Goal: Check status: Check status

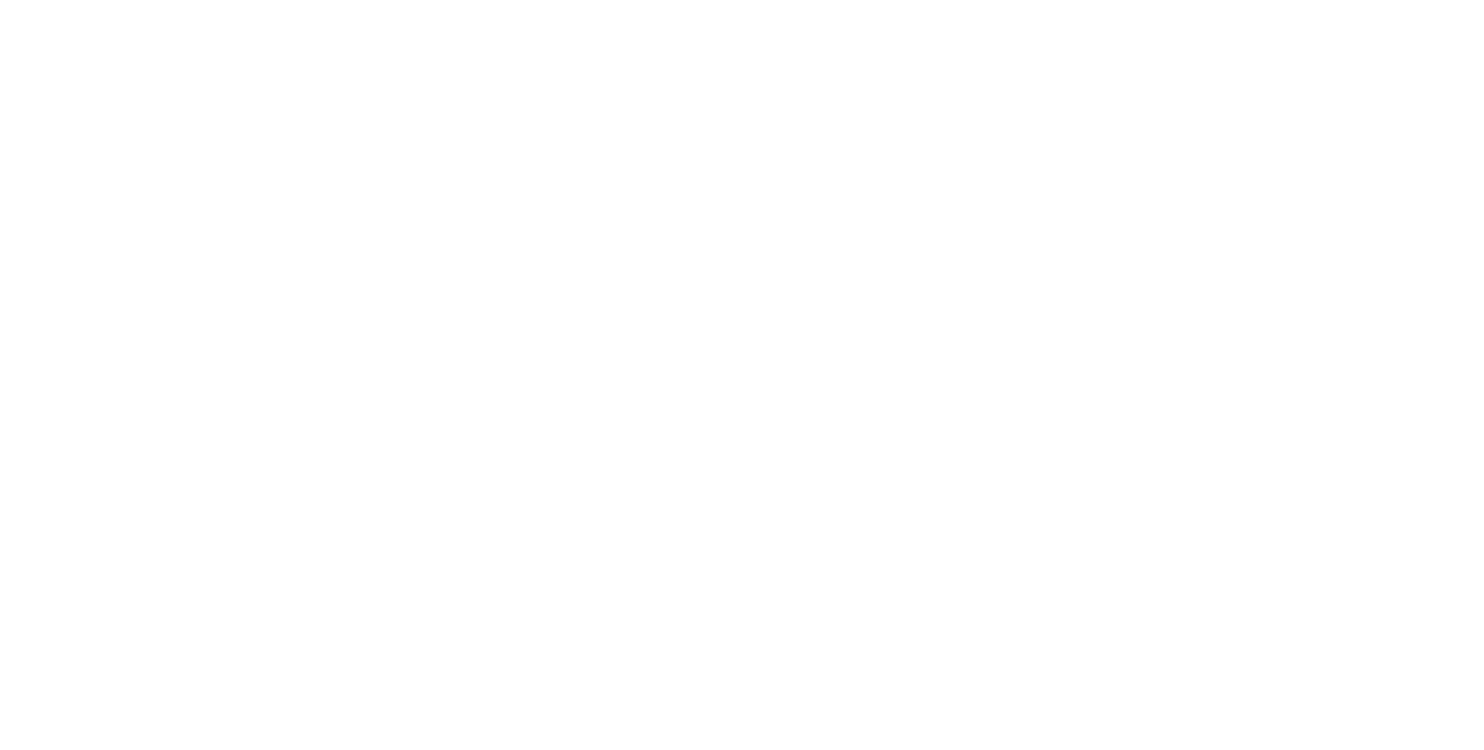
click at [409, 239] on body at bounding box center [742, 375] width 1484 height 750
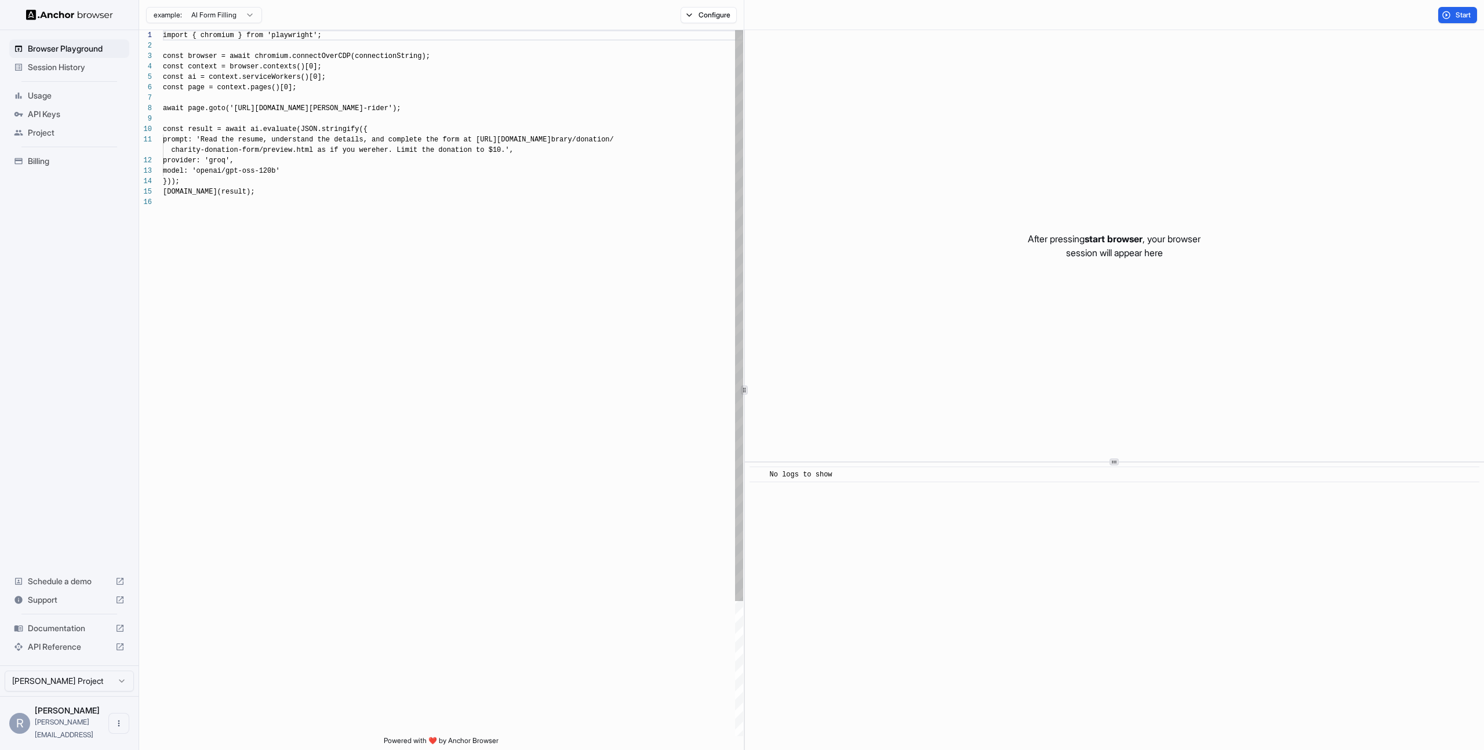
scroll to position [104, 0]
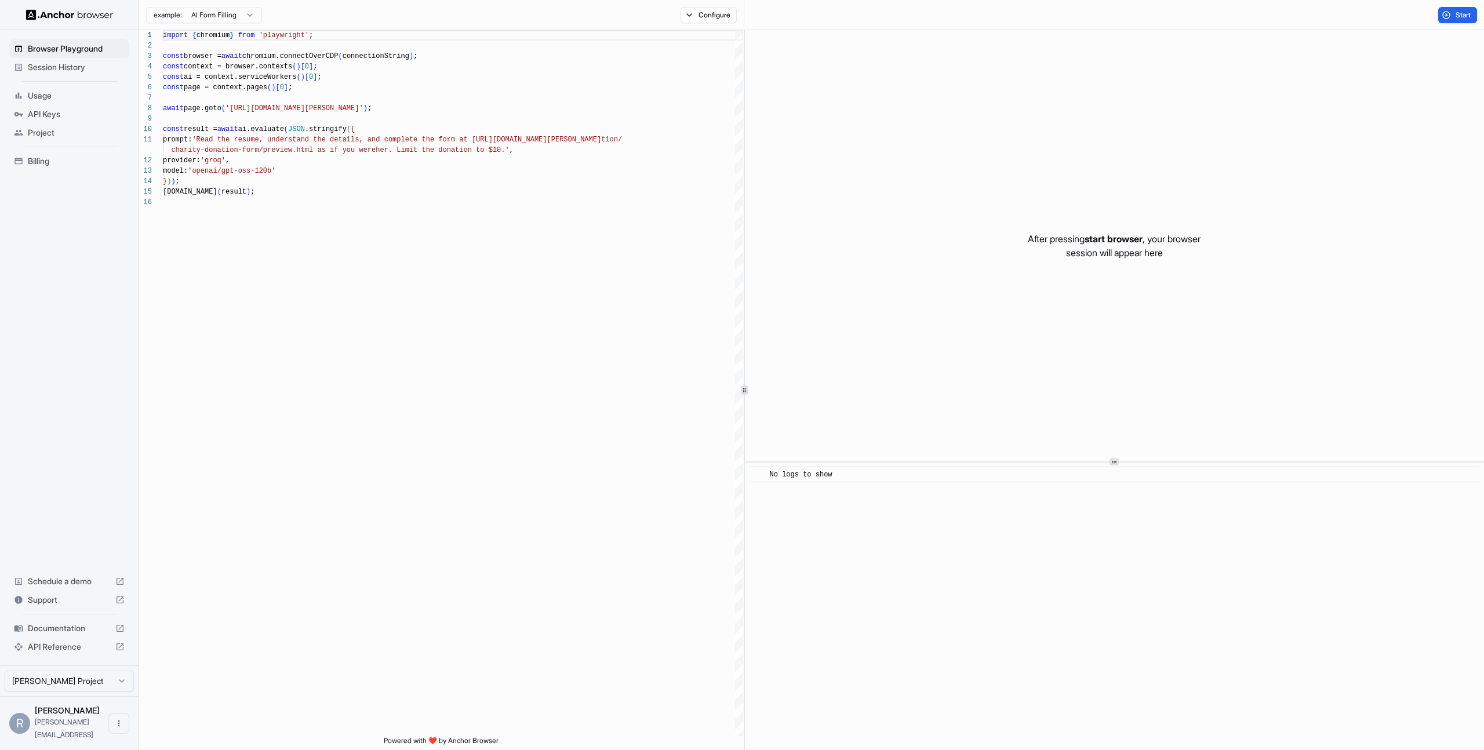
click at [63, 67] on span "Session History" at bounding box center [76, 67] width 97 height 12
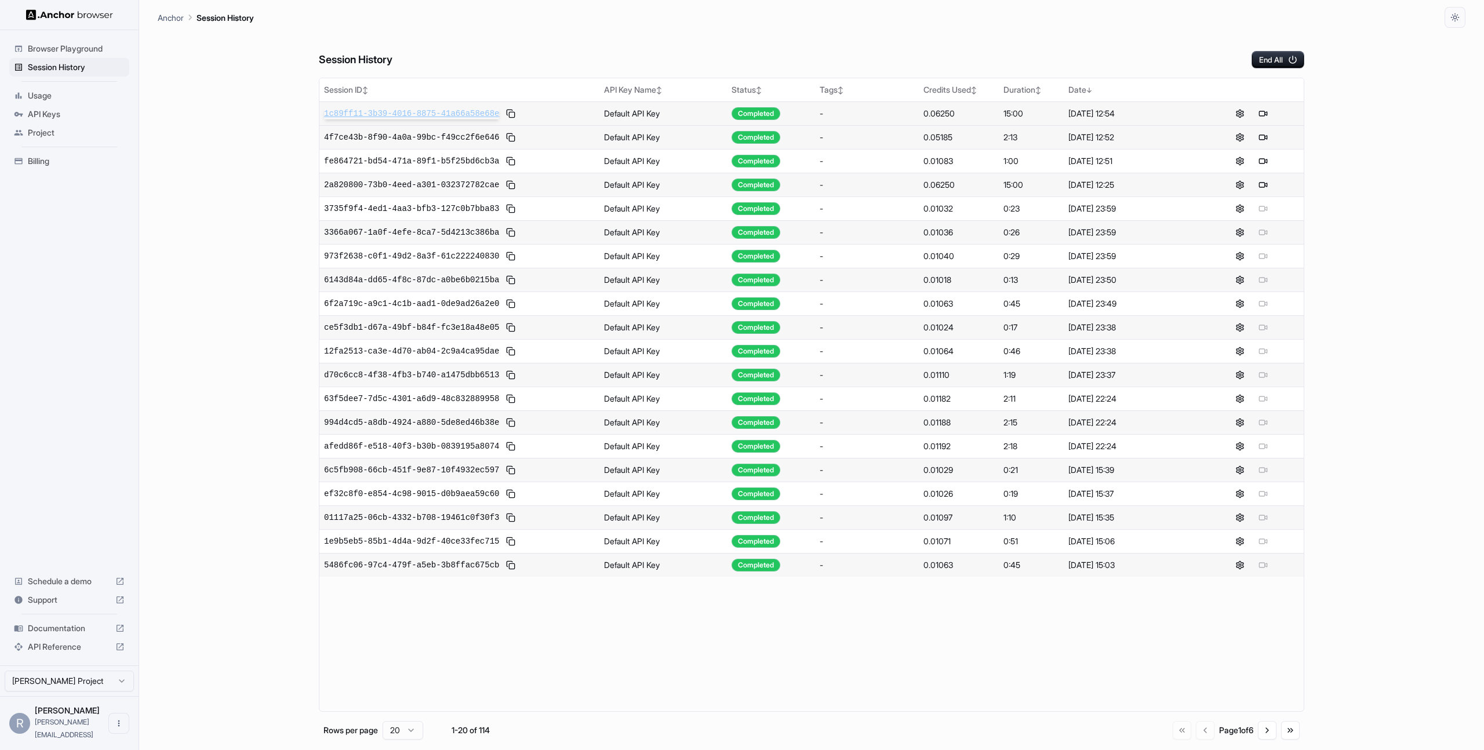
click at [420, 112] on span "1c89ff11-3b39-4016-8875-41a66a58e68e" at bounding box center [411, 114] width 175 height 12
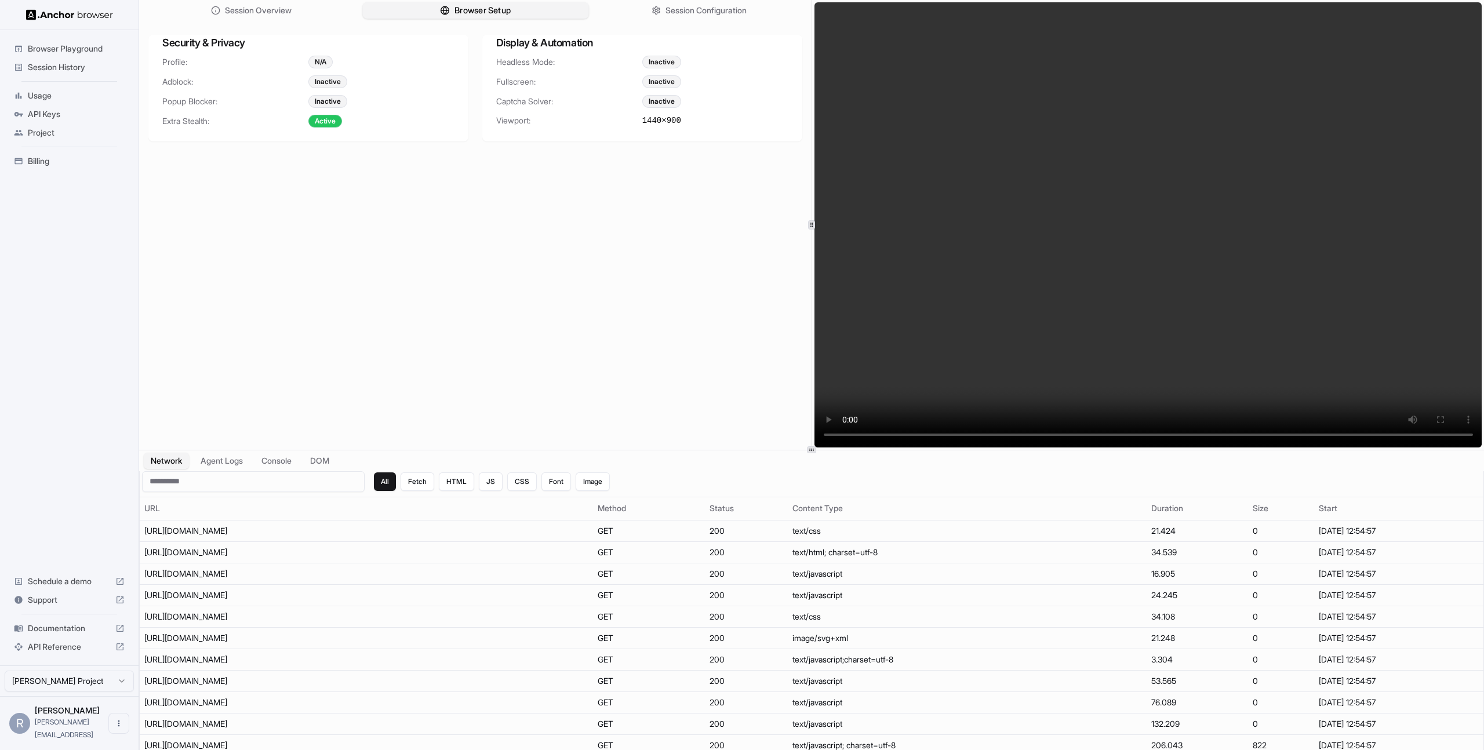
click at [509, 17] on button "Browser Setup" at bounding box center [475, 10] width 226 height 17
click at [703, 6] on span "Session Configuration" at bounding box center [706, 11] width 83 height 12
click at [217, 463] on button "Agent Logs" at bounding box center [222, 460] width 58 height 17
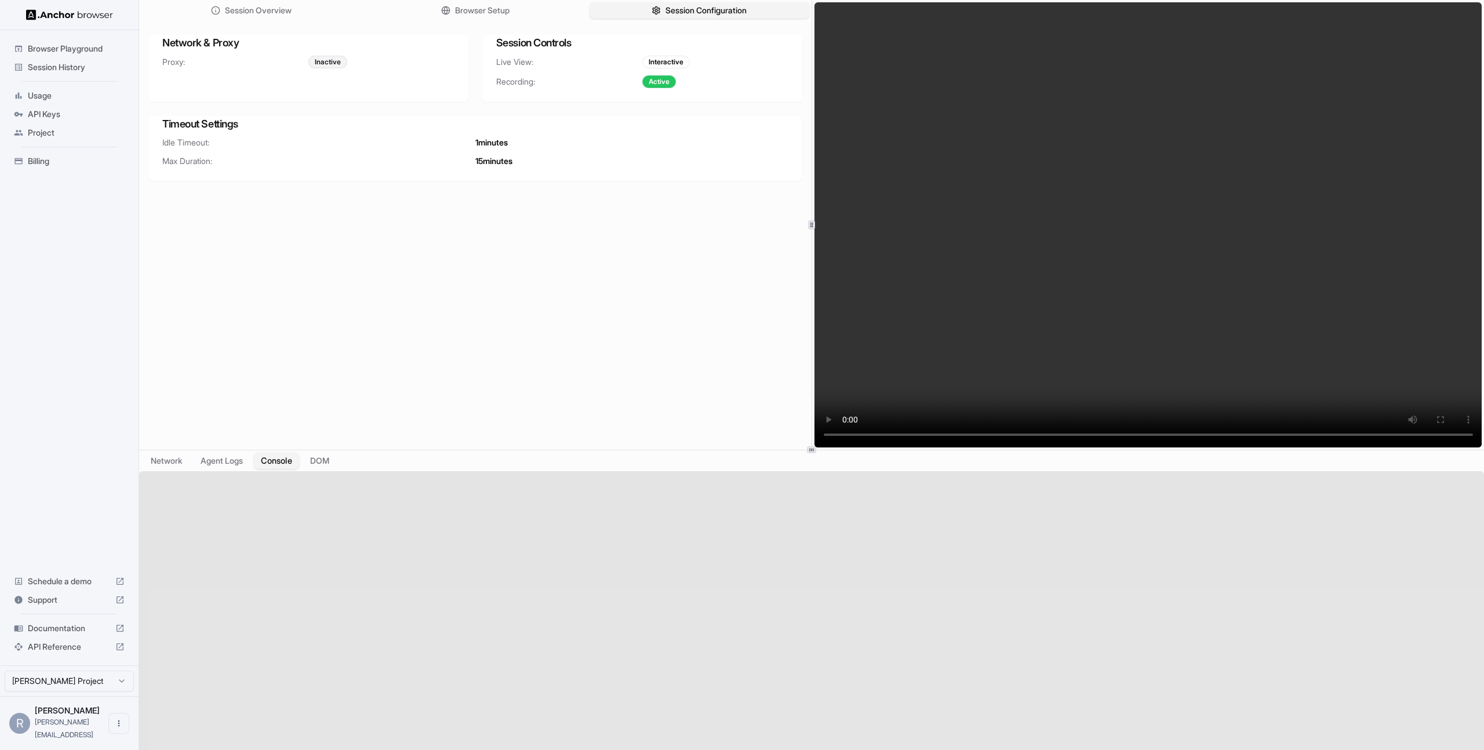
click at [271, 460] on button "Console" at bounding box center [276, 460] width 45 height 17
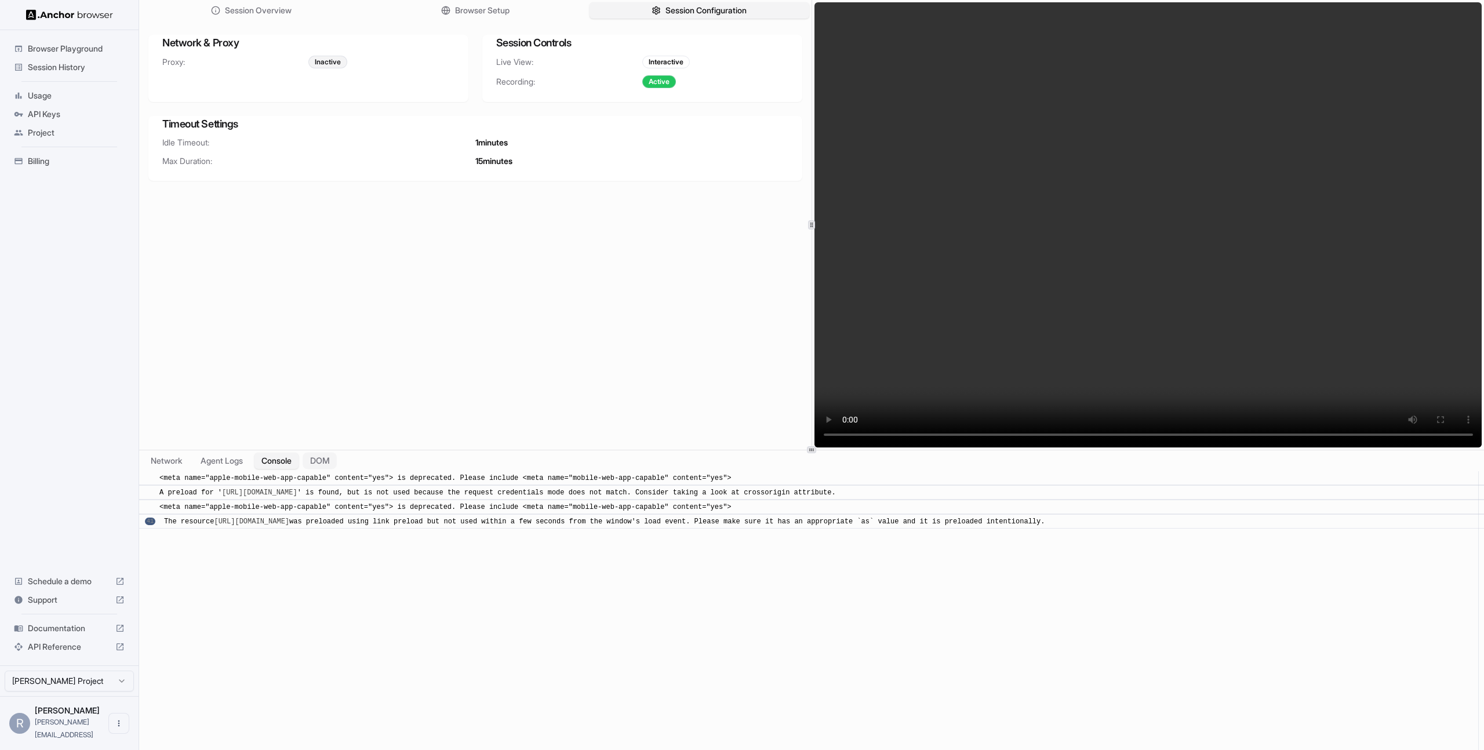
click at [326, 460] on button "DOM" at bounding box center [320, 460] width 34 height 17
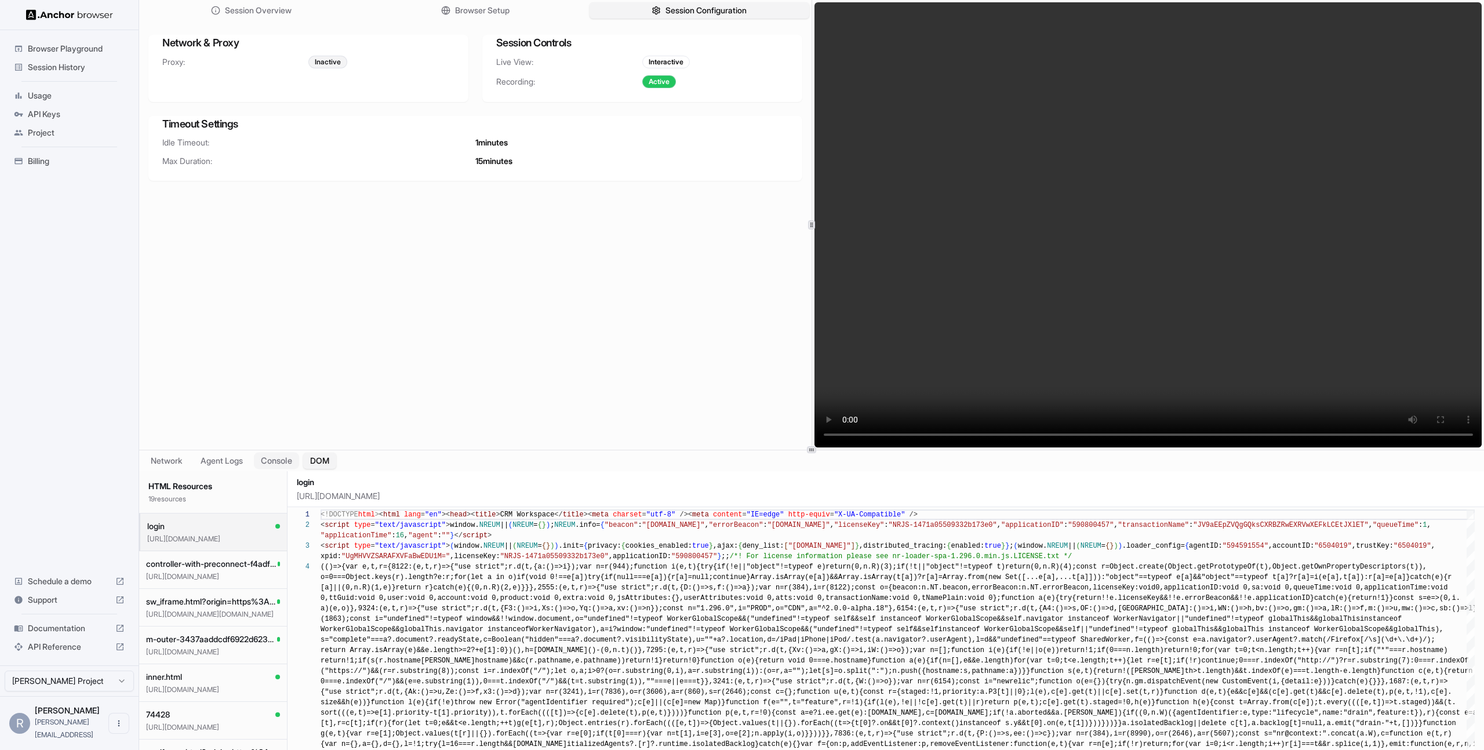
click at [287, 463] on button "Console" at bounding box center [276, 460] width 45 height 17
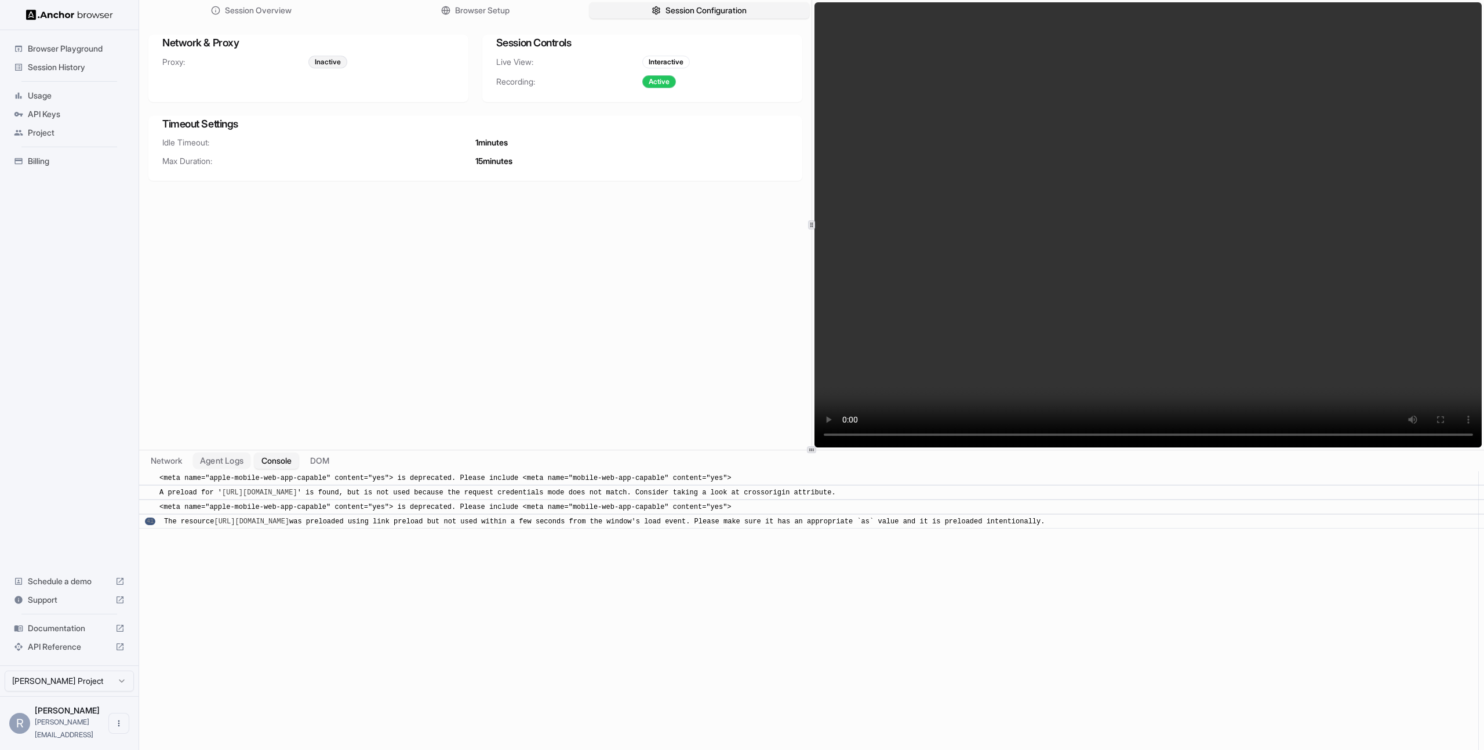
click at [225, 464] on button "Agent Logs" at bounding box center [222, 460] width 58 height 17
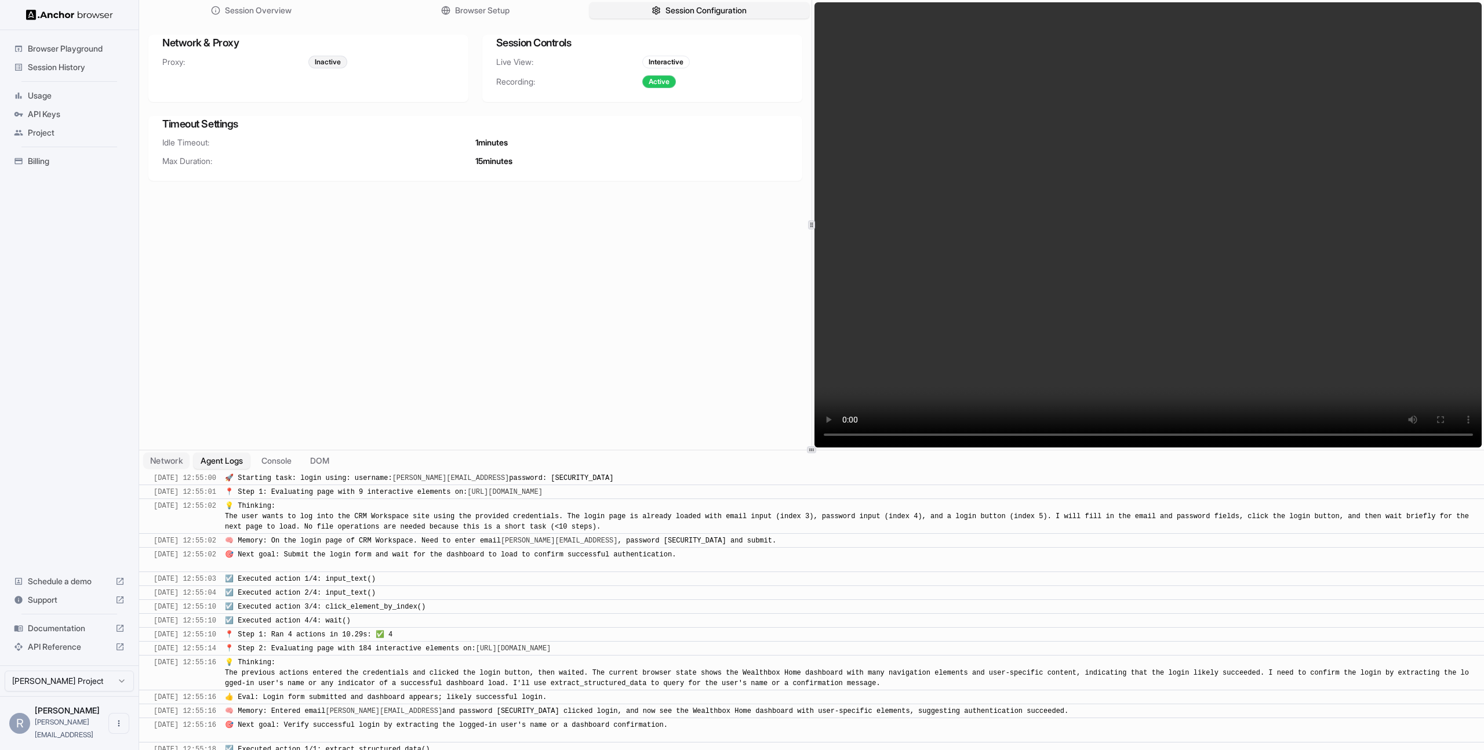
click at [177, 462] on button "Network" at bounding box center [166, 460] width 46 height 17
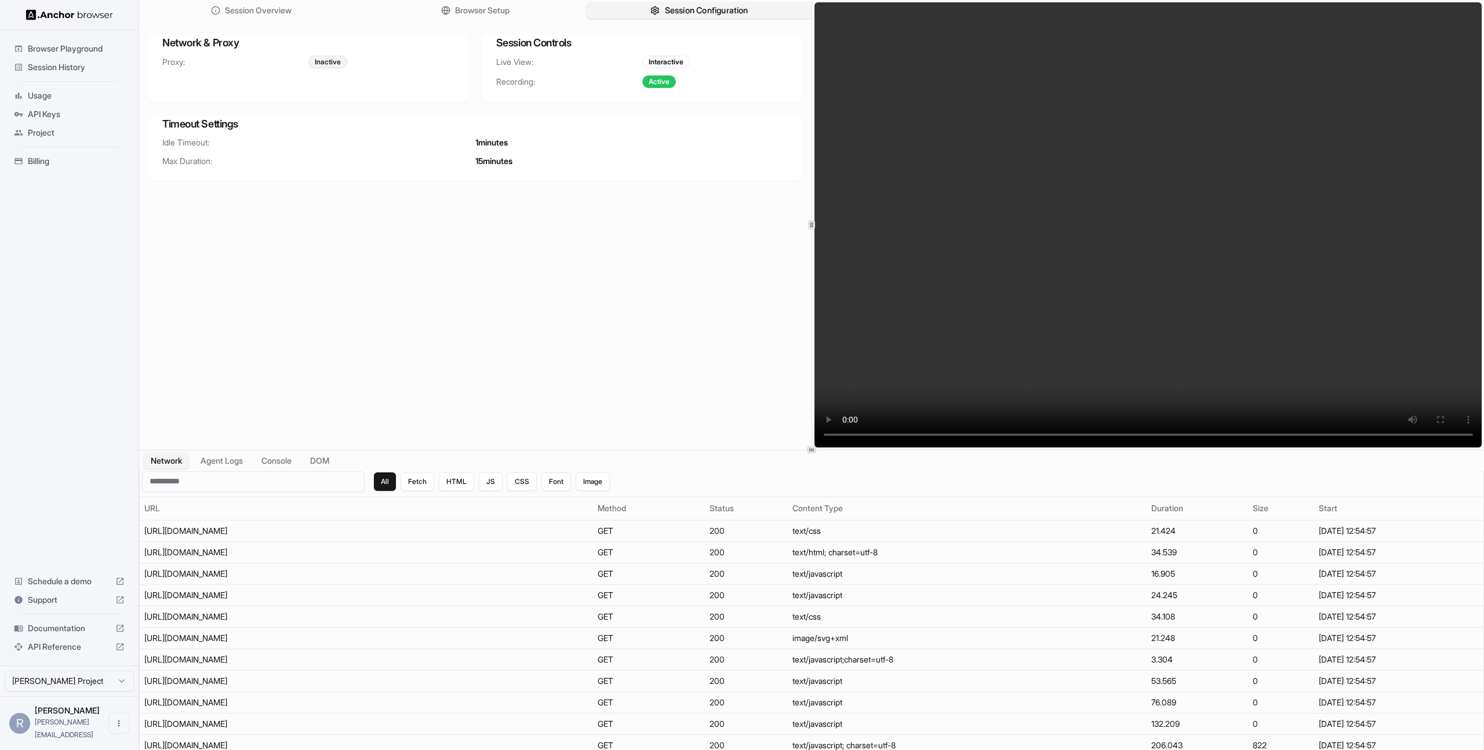
click at [679, 14] on span "Session Configuration" at bounding box center [706, 11] width 83 height 12
click at [660, 14] on button "Session Configuration" at bounding box center [699, 10] width 226 height 17
click at [486, 10] on span "Browser Setup" at bounding box center [482, 11] width 56 height 12
click at [268, 10] on span "Session Overview" at bounding box center [258, 11] width 68 height 12
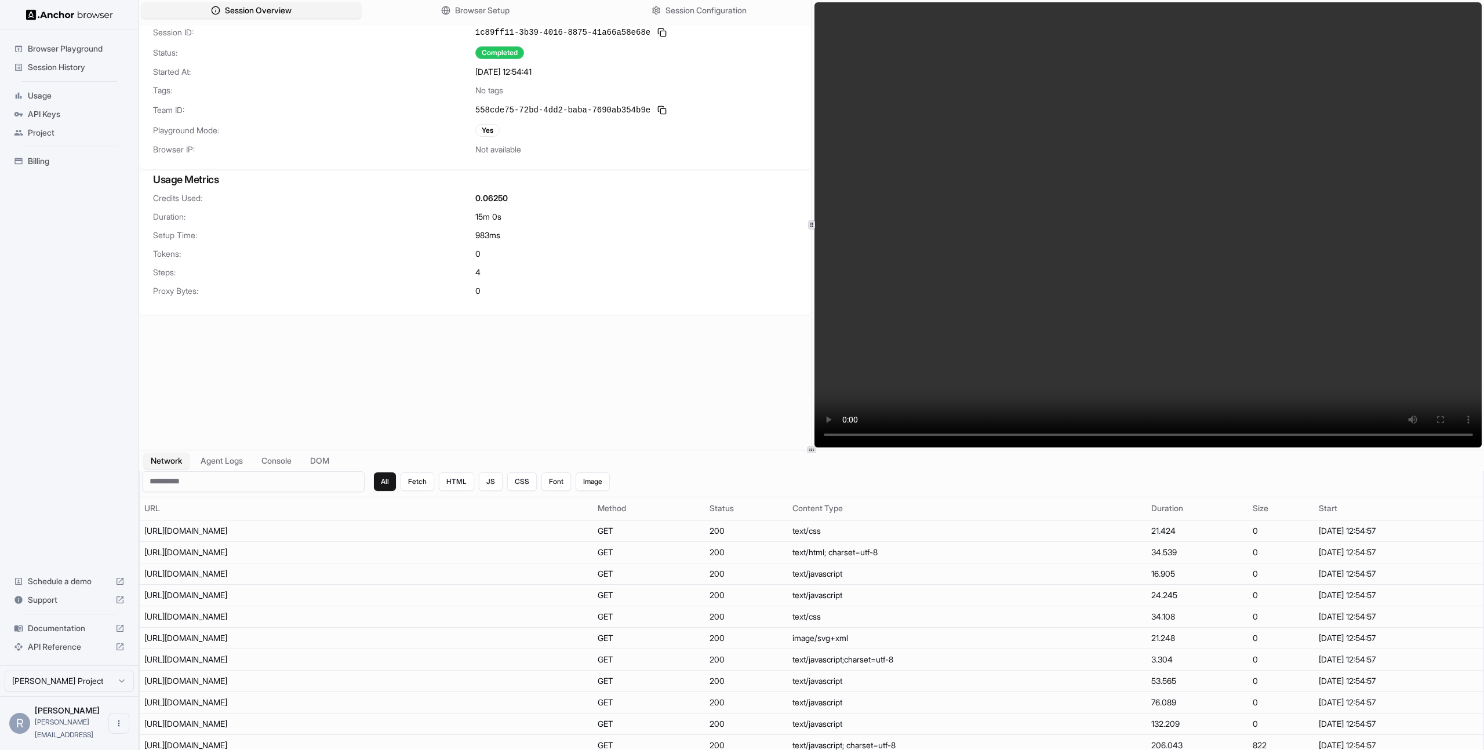
click at [48, 97] on span "Usage" at bounding box center [76, 96] width 97 height 12
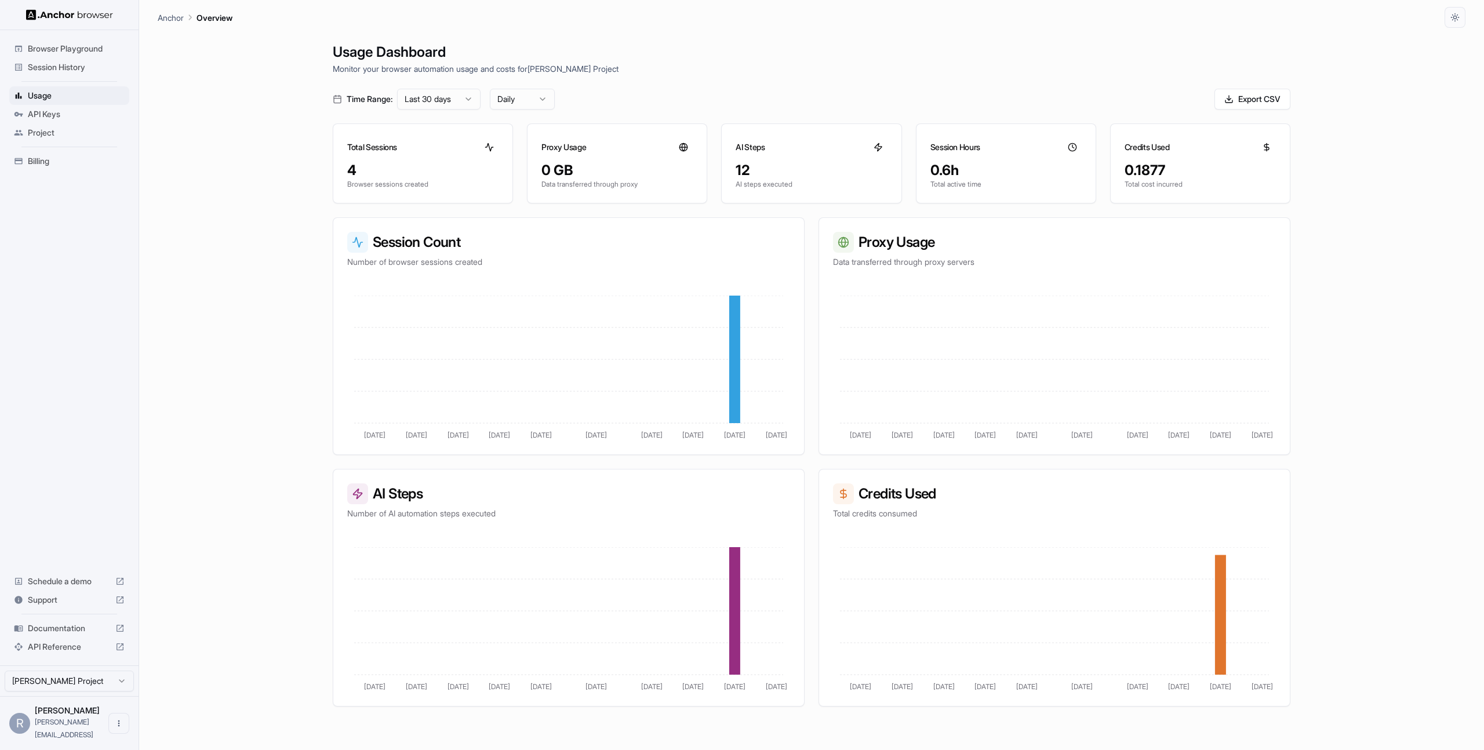
click at [57, 72] on span "Session History" at bounding box center [76, 67] width 97 height 12
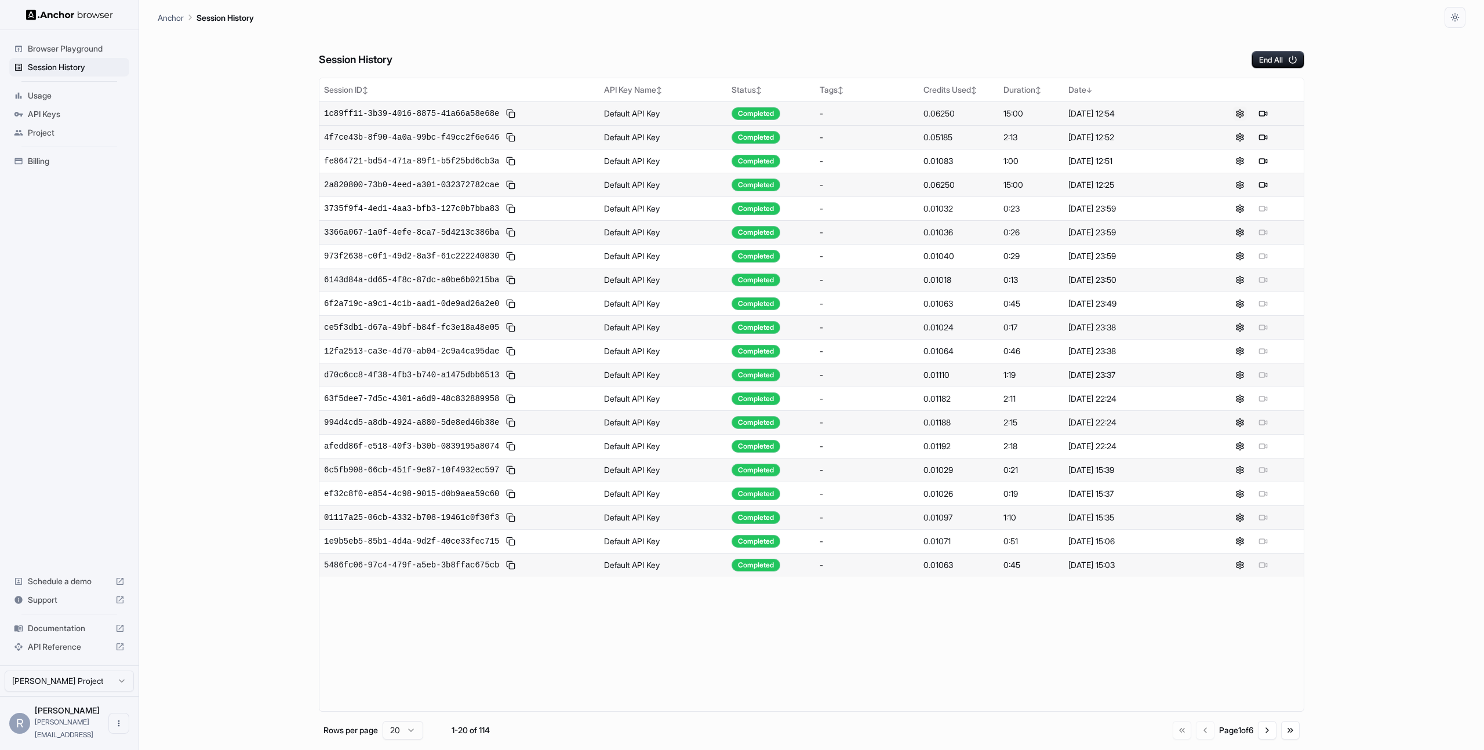
click at [1241, 114] on button at bounding box center [1240, 114] width 14 height 14
click at [435, 119] on div "1c89ff11-3b39-4016-8875-41a66a58e68e" at bounding box center [459, 114] width 271 height 14
click at [435, 116] on span "1c89ff11-3b39-4016-8875-41a66a58e68e" at bounding box center [411, 114] width 175 height 12
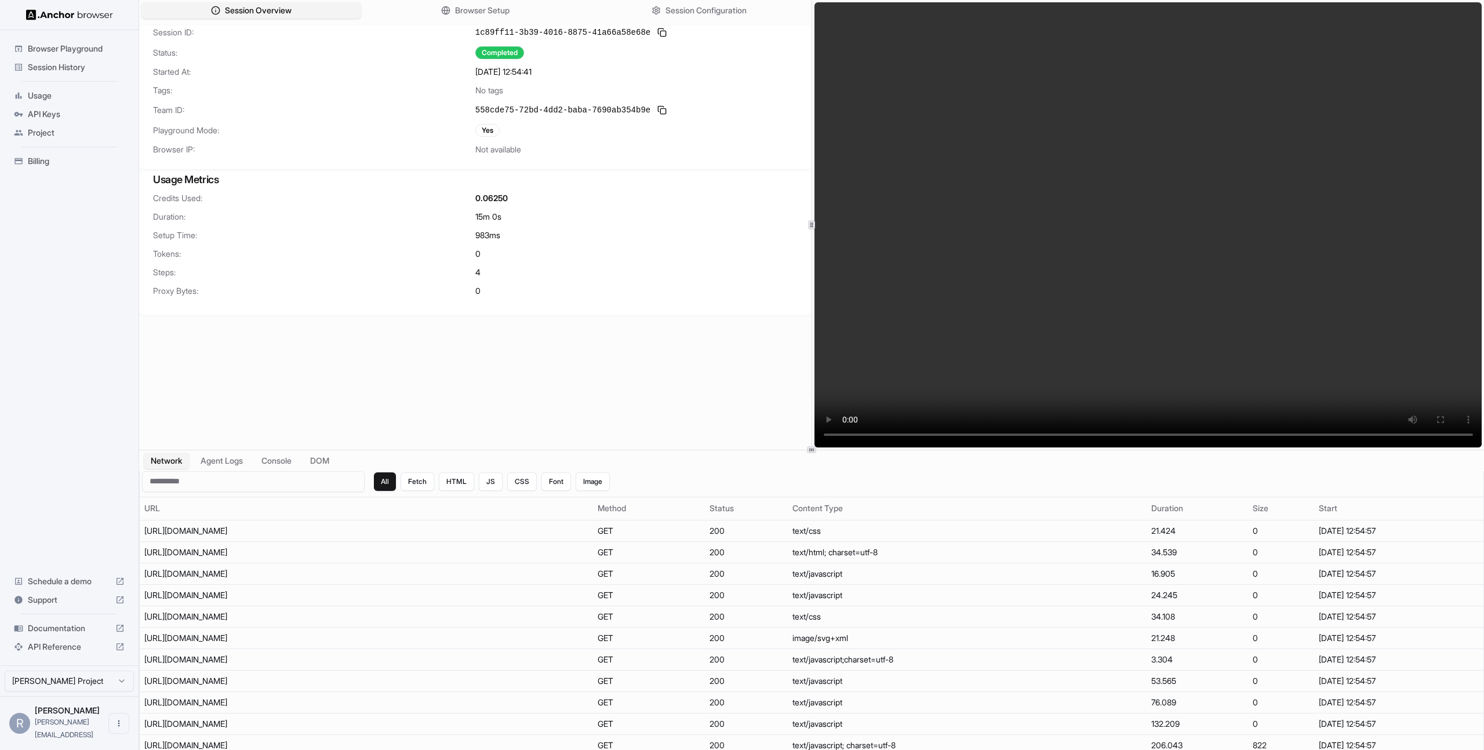
click at [1132, 194] on video at bounding box center [1148, 224] width 668 height 445
